Goal: Navigation & Orientation: Find specific page/section

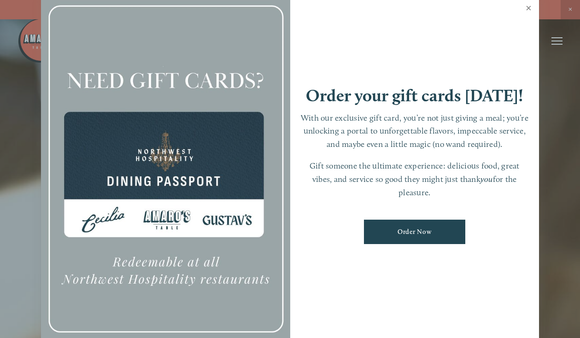
click at [528, 9] on link "Close" at bounding box center [529, 9] width 18 height 26
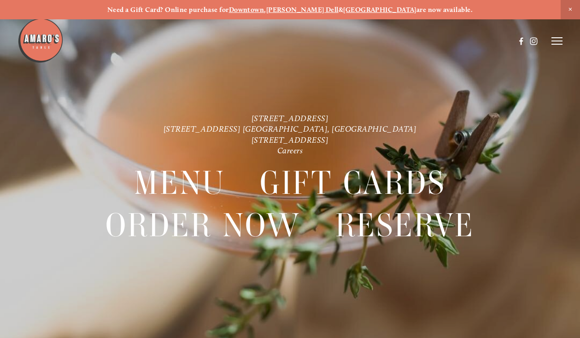
click at [553, 39] on icon at bounding box center [557, 41] width 11 height 8
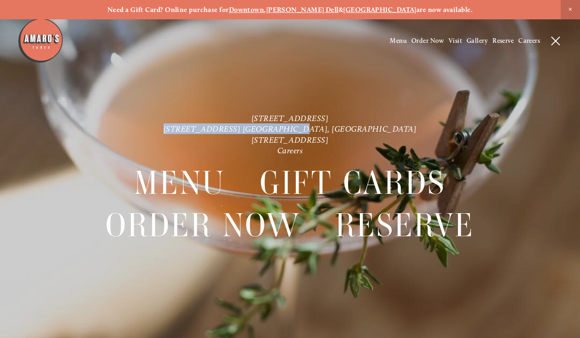
drag, startPoint x: 360, startPoint y: 127, endPoint x: 226, endPoint y: 130, distance: 133.3
click at [226, 130] on p "1220 Main St. Ste. 100, Vancouver, WA 816 NE 98th Cir. Vancouver, WA 1300 Mt St…" at bounding box center [290, 134] width 418 height 43
drag, startPoint x: 226, startPoint y: 130, endPoint x: 259, endPoint y: 130, distance: 32.7
drag, startPoint x: 363, startPoint y: 114, endPoint x: 210, endPoint y: 119, distance: 153.6
click at [210, 119] on p "1220 Main St. Ste. 100, Vancouver, WA 816 NE 98th Cir. Vancouver, WA 1300 Mt St…" at bounding box center [290, 134] width 418 height 43
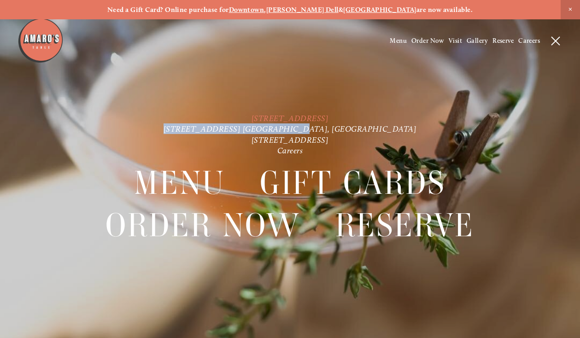
drag, startPoint x: 210, startPoint y: 119, endPoint x: 250, endPoint y: 119, distance: 40.1
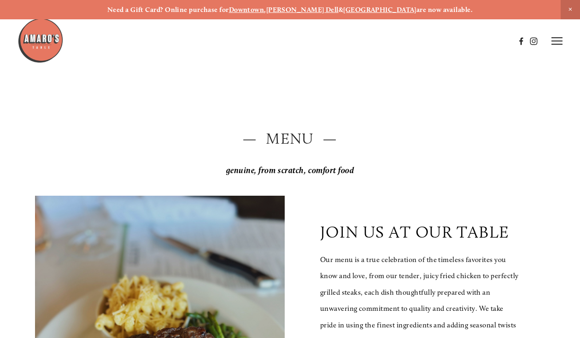
click at [559, 44] on line at bounding box center [557, 44] width 11 height 0
click at [397, 41] on span "Menu" at bounding box center [398, 41] width 17 height 8
click at [40, 42] on img at bounding box center [41, 41] width 46 height 46
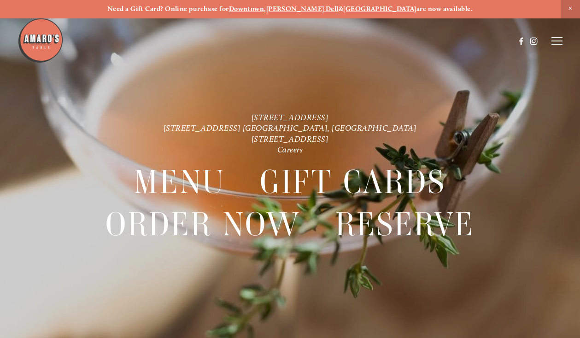
scroll to position [19, 0]
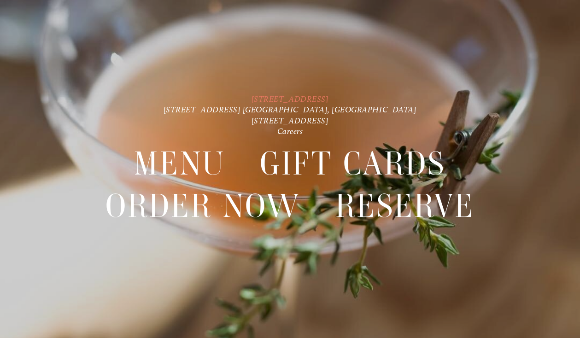
click at [260, 101] on link "[STREET_ADDRESS]" at bounding box center [290, 99] width 77 height 10
click at [306, 99] on link "[STREET_ADDRESS]" at bounding box center [290, 99] width 77 height 10
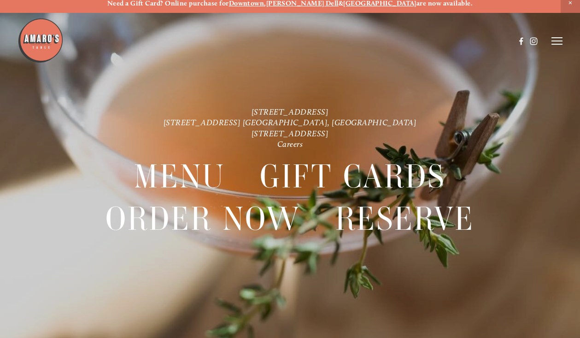
scroll to position [0, 0]
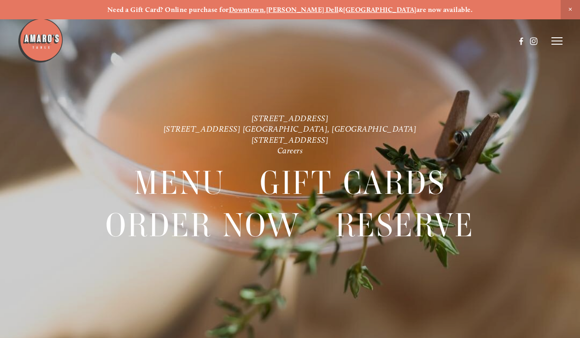
click at [557, 39] on icon at bounding box center [557, 41] width 11 height 8
click at [427, 40] on span "Order Now" at bounding box center [428, 41] width 33 height 8
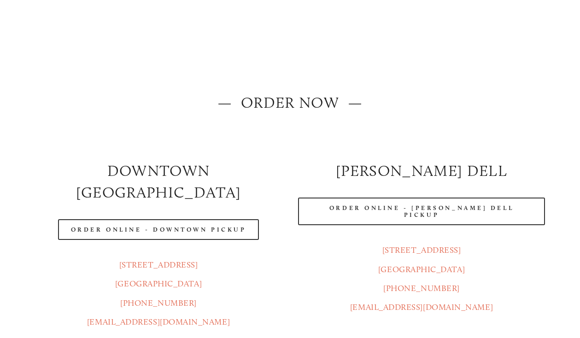
scroll to position [46, 0]
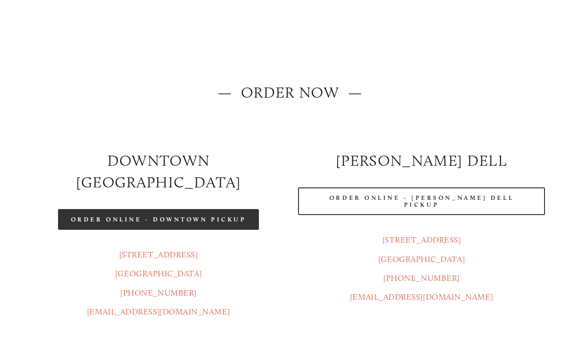
click at [159, 209] on link "Order Online - Downtown pickup" at bounding box center [158, 219] width 201 height 21
